Goal: Task Accomplishment & Management: Complete application form

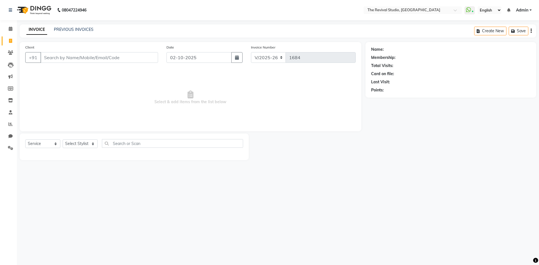
select select "7991"
select select "service"
click at [363, 146] on div at bounding box center [307, 147] width 117 height 27
click at [8, 40] on span at bounding box center [11, 41] width 10 height 6
select select "7991"
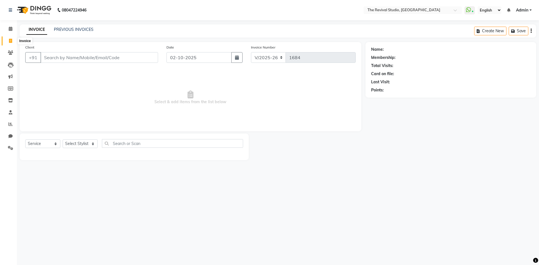
select select "service"
click at [55, 58] on input "Client" at bounding box center [99, 57] width 118 height 11
click at [11, 50] on span at bounding box center [11, 53] width 10 height 6
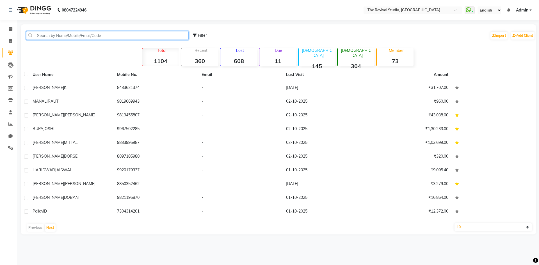
click at [53, 34] on input "text" at bounding box center [107, 35] width 163 height 9
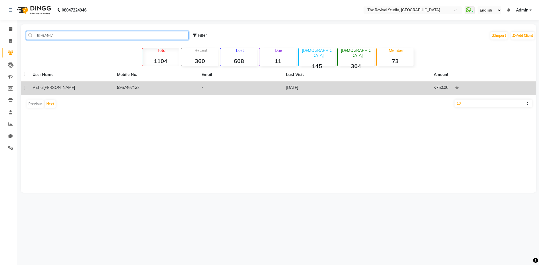
type input "9967467"
click at [130, 88] on td "9967467132" at bounding box center [156, 88] width 85 height 14
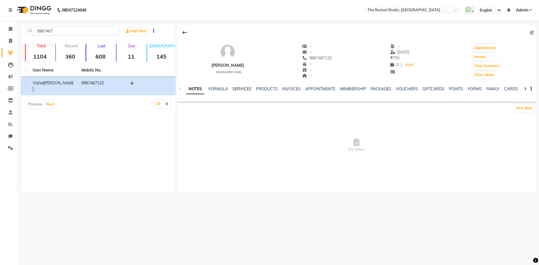
click at [249, 91] on link "SERVICES" at bounding box center [242, 89] width 19 height 5
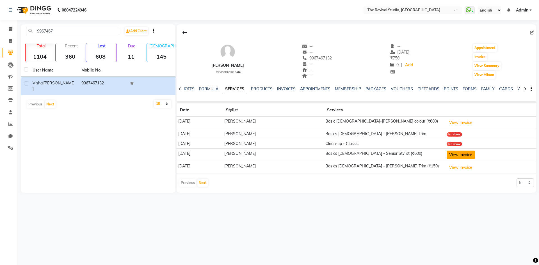
click at [456, 156] on button "View Invoice" at bounding box center [461, 155] width 28 height 9
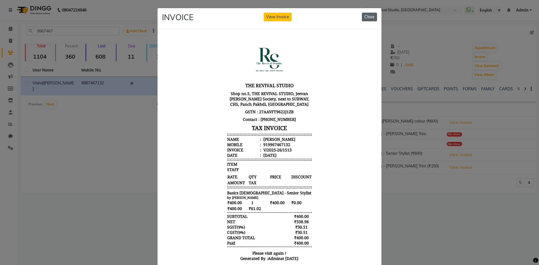
click at [370, 17] on button "Close" at bounding box center [369, 17] width 15 height 9
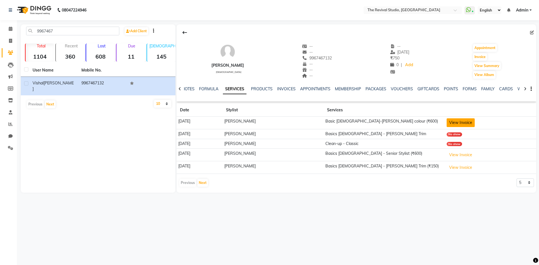
click at [461, 125] on button "View Invoice" at bounding box center [461, 123] width 28 height 9
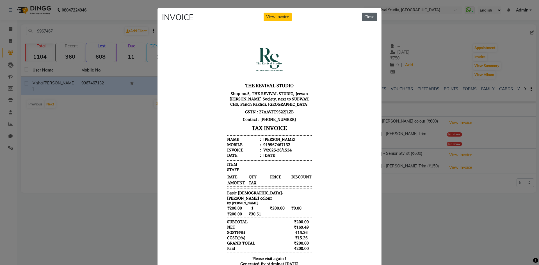
click at [370, 17] on button "Close" at bounding box center [369, 17] width 15 height 9
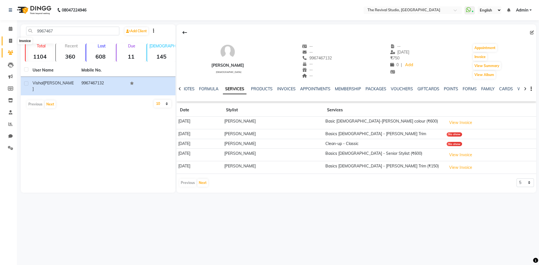
click at [9, 42] on icon at bounding box center [10, 41] width 3 height 4
select select "service"
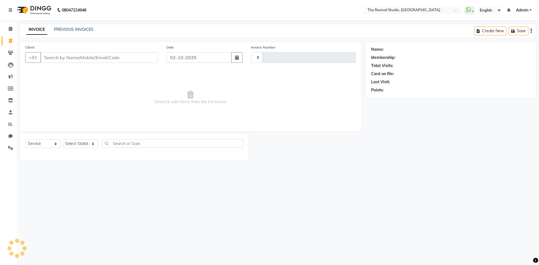
type input "1684"
select select "7991"
click at [58, 56] on input "Client" at bounding box center [99, 57] width 118 height 11
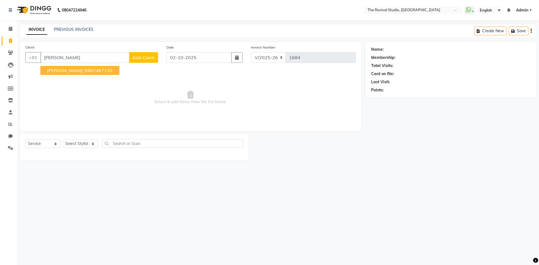
click at [85, 73] on ngb-highlight "9967467132" at bounding box center [99, 71] width 28 height 6
type input "9967467132"
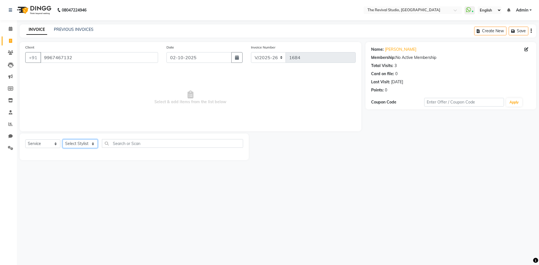
click at [74, 144] on select "Select Stylist BHARTI [PERSON_NAME] Dingg GAYATRI [PERSON_NAME] [PERSON_NAME] R…" at bounding box center [80, 144] width 35 height 9
select select "76730"
click at [63, 140] on select "Select Stylist BHARTI [PERSON_NAME] Dingg GAYATRI [PERSON_NAME] [PERSON_NAME] R…" at bounding box center [80, 144] width 35 height 9
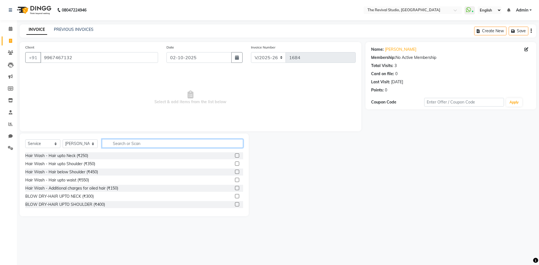
click at [135, 142] on input "text" at bounding box center [172, 143] width 141 height 9
click at [11, 43] on span at bounding box center [11, 41] width 10 height 6
select select "service"
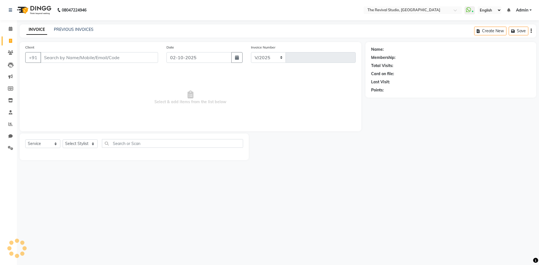
select select "7991"
type input "1684"
click at [11, 51] on icon at bounding box center [10, 53] width 5 height 4
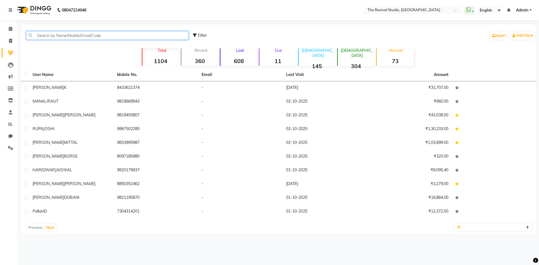
click at [103, 33] on input "text" at bounding box center [107, 35] width 163 height 9
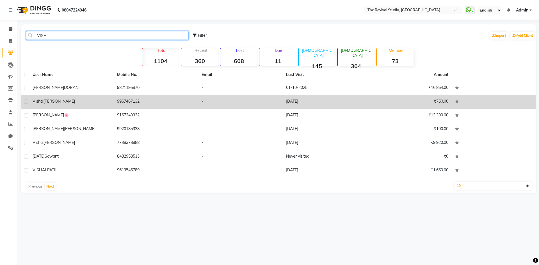
type input "VISH"
click at [53, 102] on span "[PERSON_NAME]" at bounding box center [59, 101] width 31 height 5
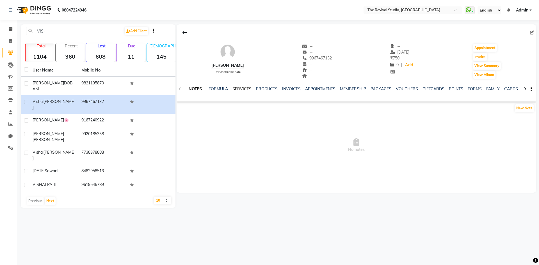
click at [238, 90] on link "SERVICES" at bounding box center [242, 89] width 19 height 5
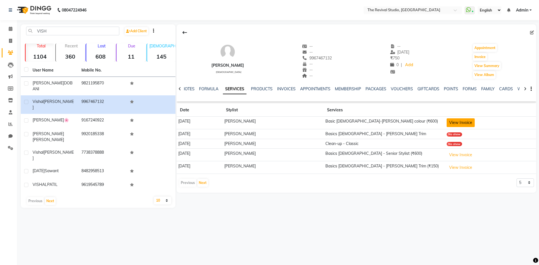
click at [455, 123] on button "View Invoice" at bounding box center [461, 123] width 28 height 9
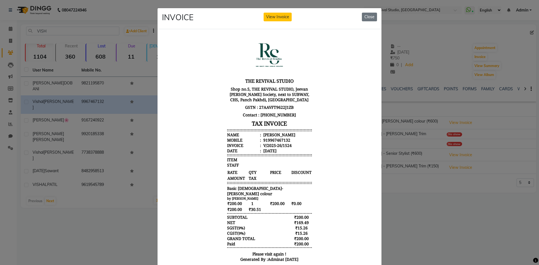
scroll to position [23, 0]
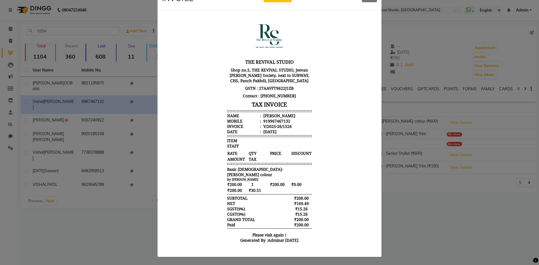
click at [422, 58] on ngb-modal-window "INVOICE View Invoice Close" at bounding box center [269, 132] width 539 height 265
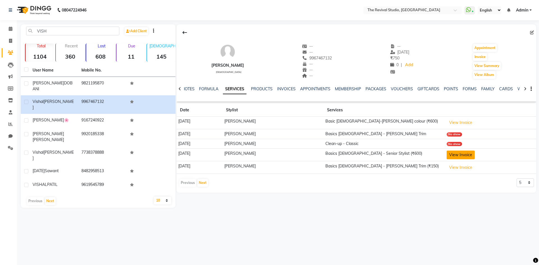
click at [461, 153] on button "View Invoice" at bounding box center [461, 155] width 28 height 9
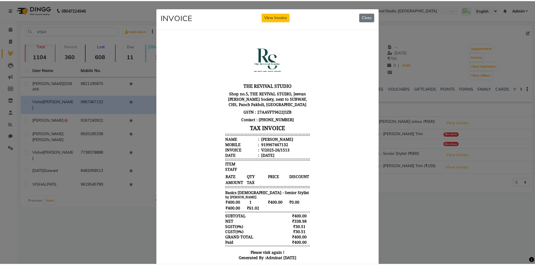
scroll to position [4, 0]
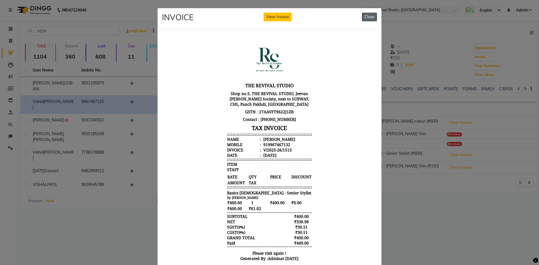
click at [369, 17] on button "Close" at bounding box center [369, 17] width 15 height 9
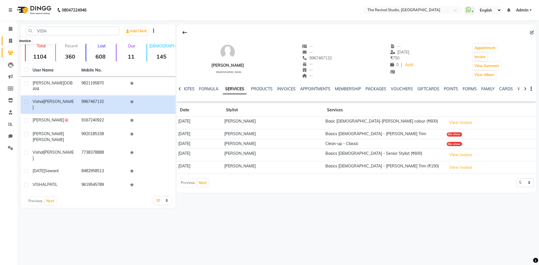
click at [7, 44] on span at bounding box center [11, 41] width 10 height 6
select select "7991"
select select "service"
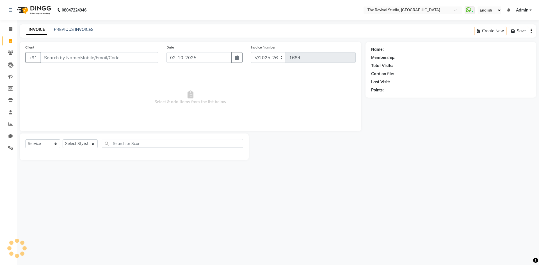
click at [63, 55] on input "Client" at bounding box center [99, 57] width 118 height 11
click at [60, 53] on input "Client" at bounding box center [99, 57] width 118 height 11
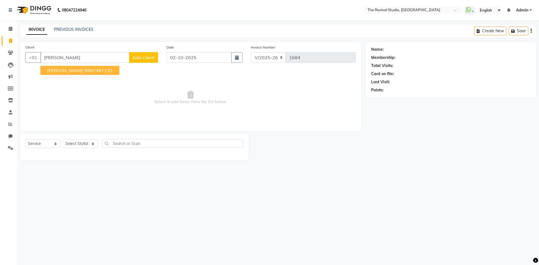
click at [99, 71] on ngb-highlight "9967467132" at bounding box center [99, 71] width 28 height 6
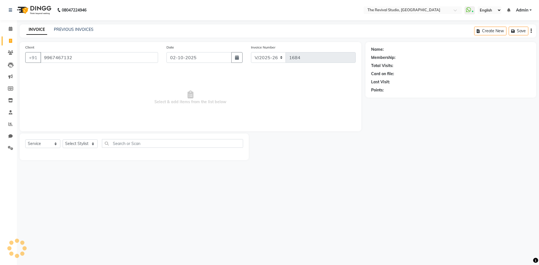
type input "9967467132"
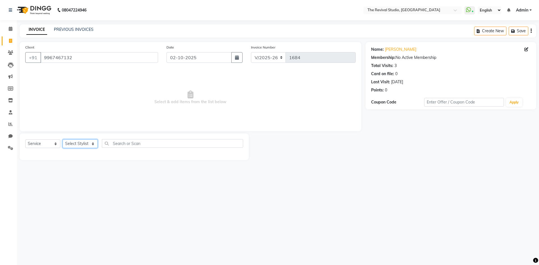
click at [82, 147] on select "Select Stylist BHARTI [PERSON_NAME] Dingg GAYATRI [PERSON_NAME] [PERSON_NAME] R…" at bounding box center [80, 144] width 35 height 9
select select "76730"
click at [63, 140] on select "Select Stylist BHARTI [PERSON_NAME] Dingg GAYATRI [PERSON_NAME] [PERSON_NAME] R…" at bounding box center [80, 144] width 35 height 9
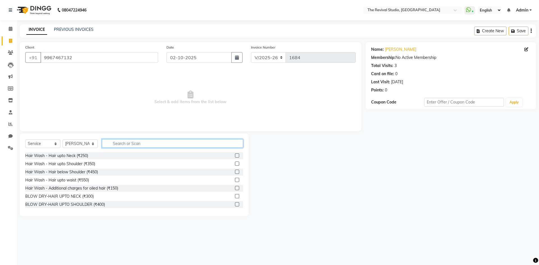
click at [136, 146] on input "text" at bounding box center [172, 143] width 141 height 9
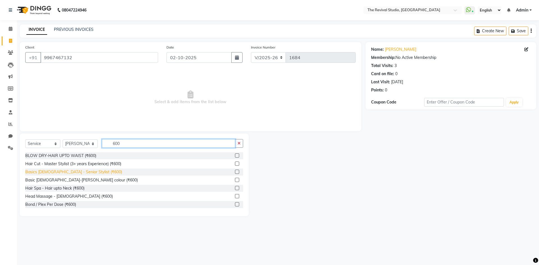
type input "600"
click at [81, 170] on div "Basics [DEMOGRAPHIC_DATA] - Senior Stylist (₹600)" at bounding box center [73, 172] width 97 height 6
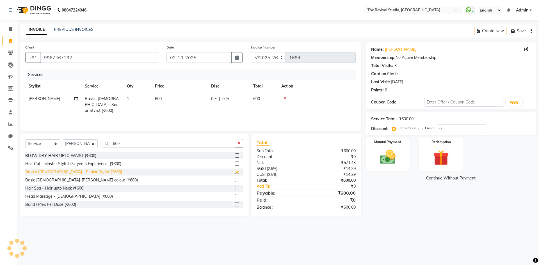
checkbox input "false"
click at [445, 125] on input "0" at bounding box center [461, 128] width 49 height 9
type input "20"
click at [394, 149] on img at bounding box center [388, 157] width 26 height 19
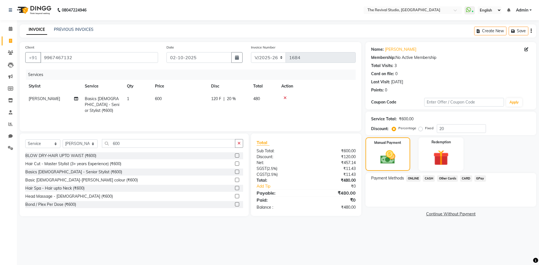
click at [478, 179] on span "GPay" at bounding box center [481, 179] width 12 height 6
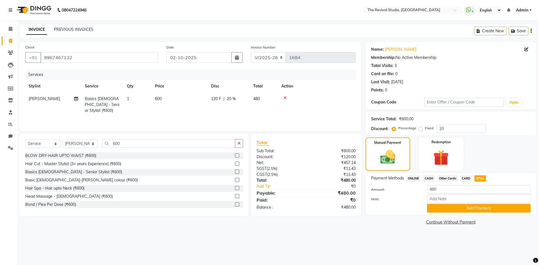
click at [462, 208] on button "Add Payment" at bounding box center [479, 208] width 104 height 9
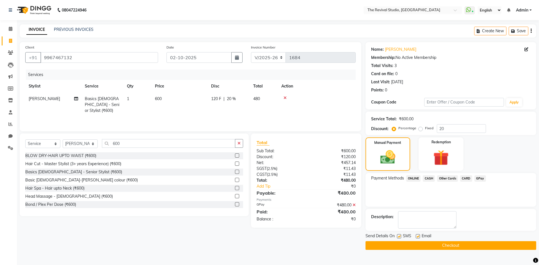
click at [451, 247] on button "Checkout" at bounding box center [451, 246] width 171 height 9
